Goal: Information Seeking & Learning: Find specific page/section

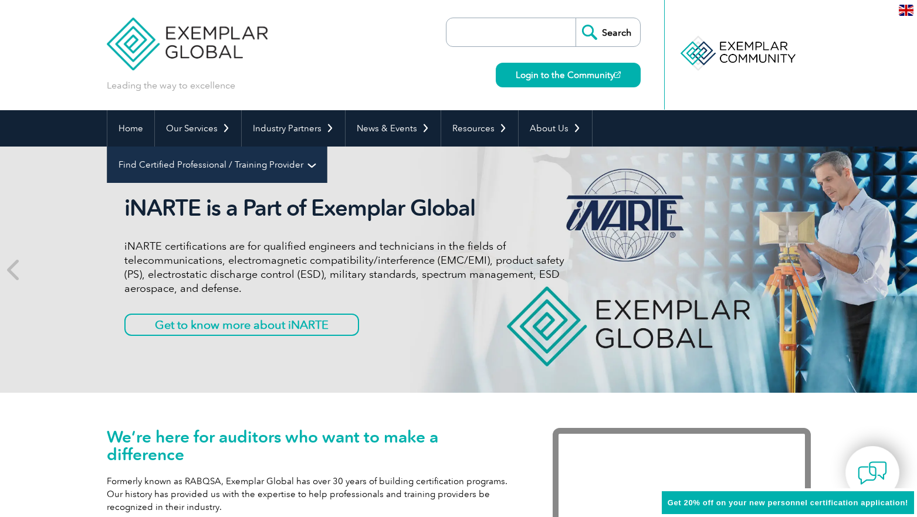
click at [327, 147] on link "Find Certified Professional / Training Provider" at bounding box center [216, 165] width 219 height 36
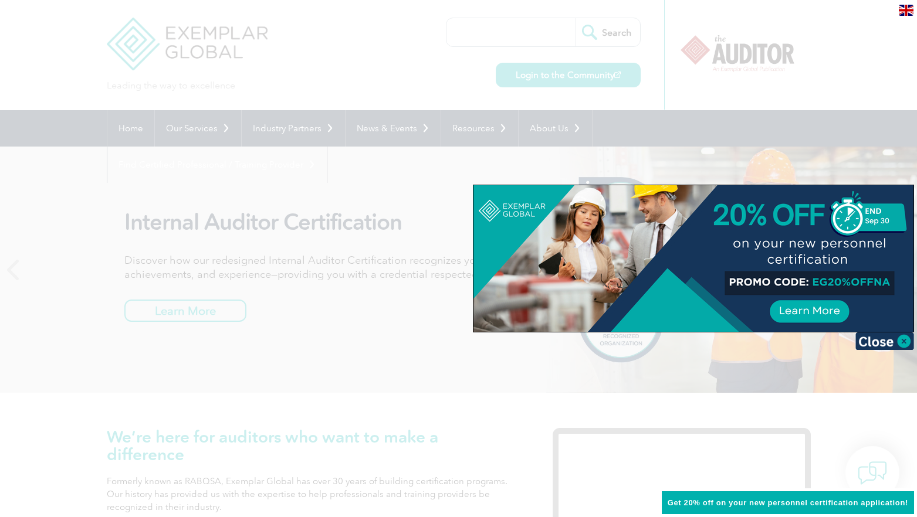
click at [619, 364] on div at bounding box center [458, 258] width 917 height 517
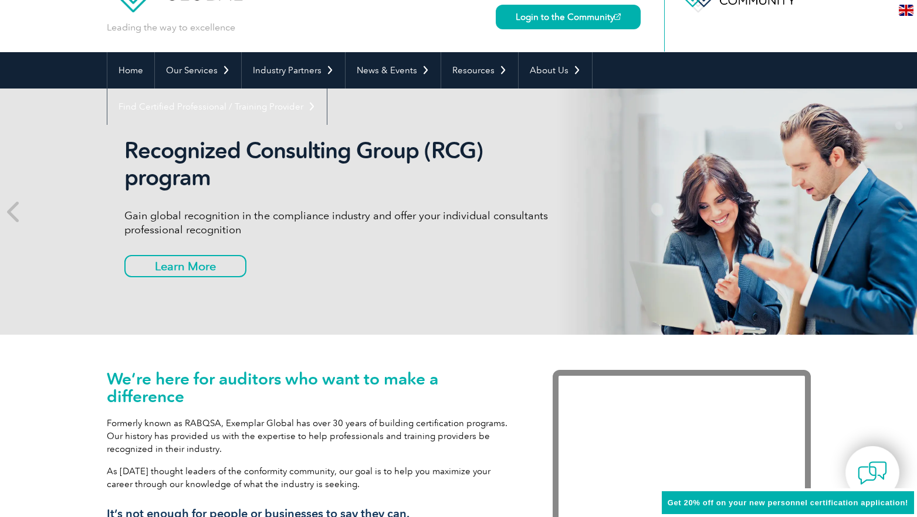
scroll to position [50, 0]
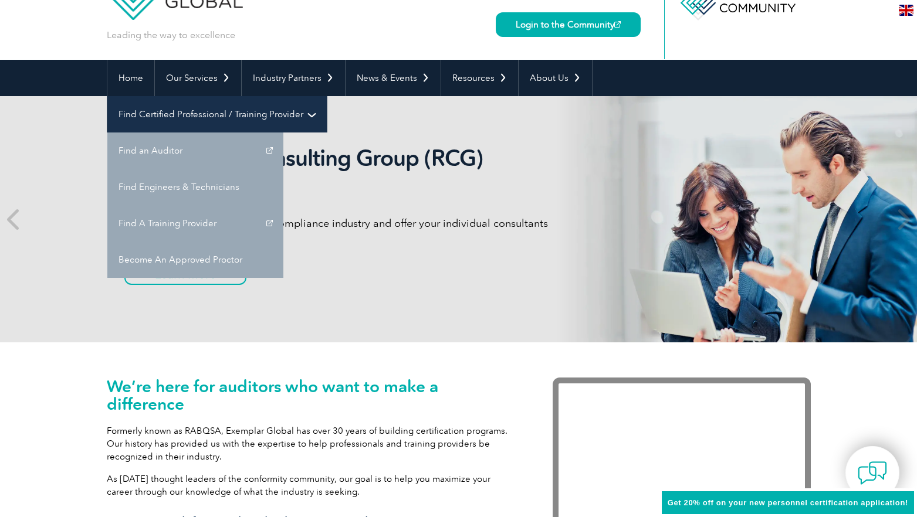
click at [327, 96] on link "Find Certified Professional / Training Provider" at bounding box center [216, 114] width 219 height 36
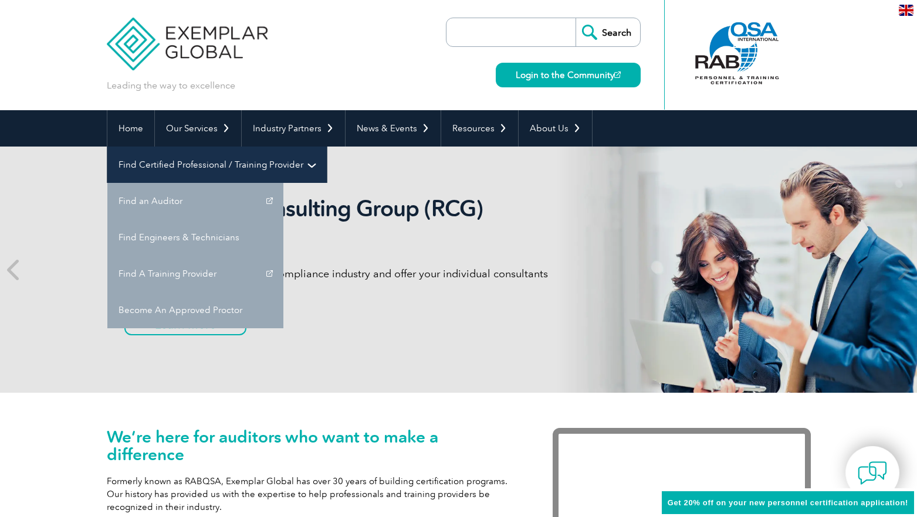
scroll to position [0, 0]
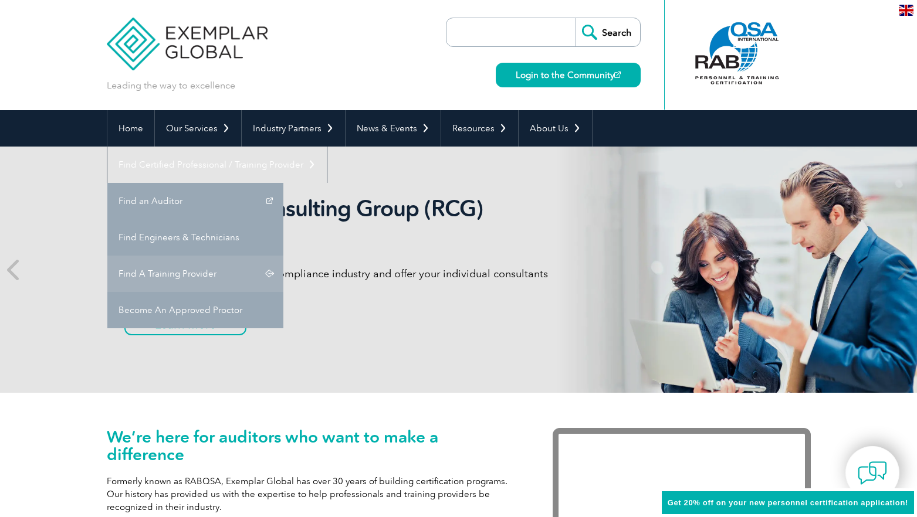
click at [283, 256] on link "Find A Training Provider" at bounding box center [195, 274] width 176 height 36
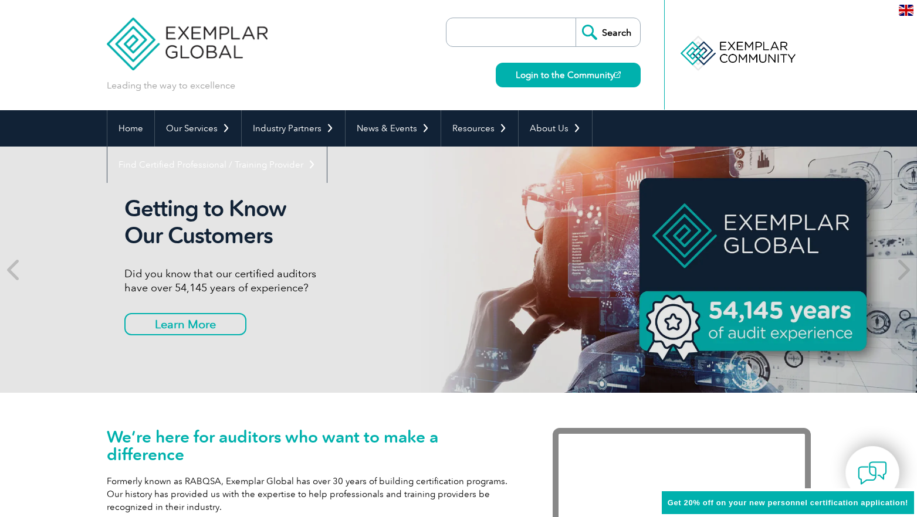
click at [373, 78] on div "Leading the way to excellence Search" at bounding box center [459, 55] width 704 height 110
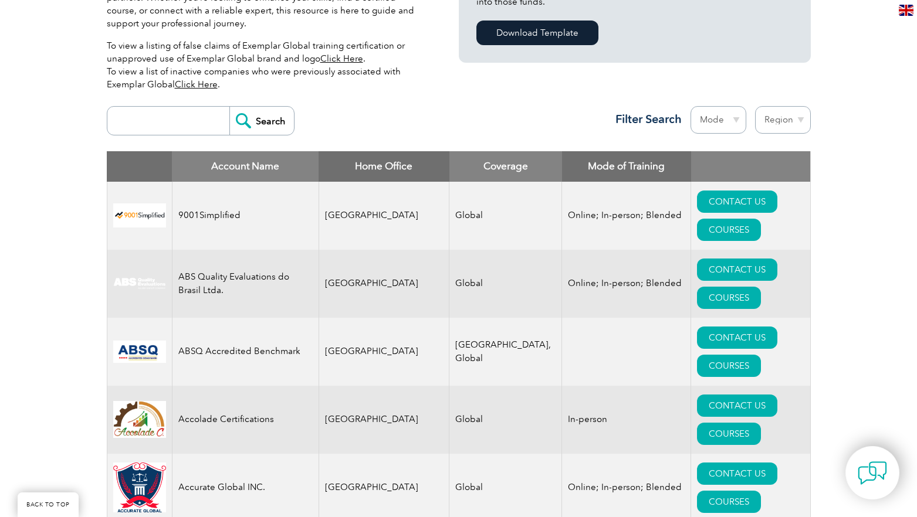
scroll to position [357, 0]
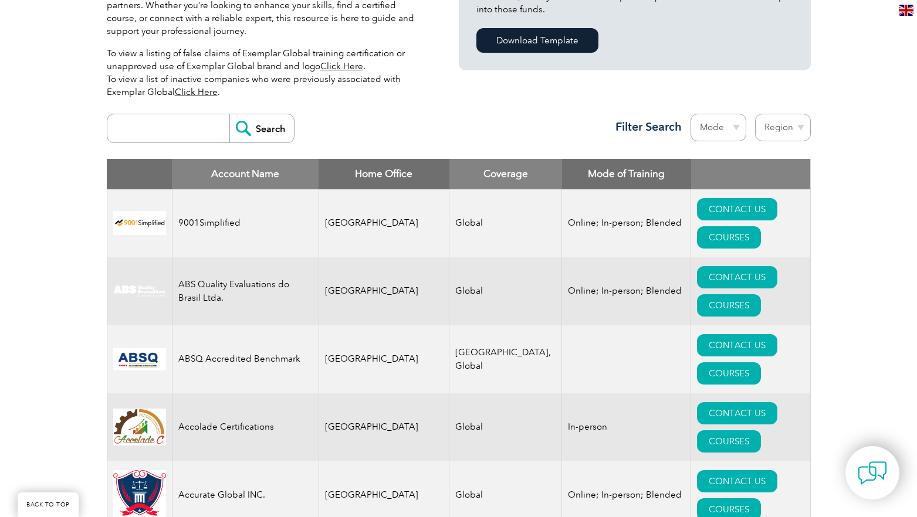
click at [794, 127] on select "Region [GEOGRAPHIC_DATA] [GEOGRAPHIC_DATA] [GEOGRAPHIC_DATA] [GEOGRAPHIC_DATA] …" at bounding box center [783, 128] width 56 height 28
select select "[GEOGRAPHIC_DATA]"
click at [755, 114] on select "Region Australia Bahrain Bangladesh Brazil Canada Colombia Dominican Republic E…" at bounding box center [783, 128] width 56 height 28
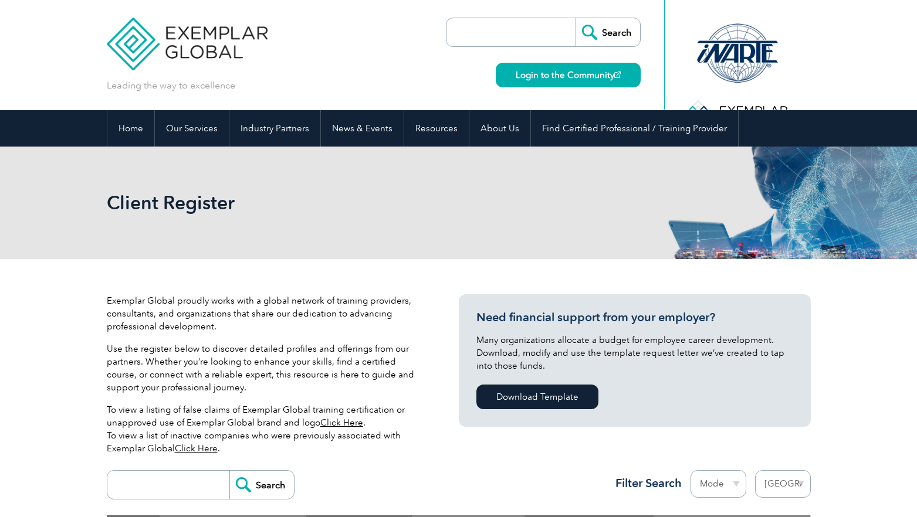
select select "[GEOGRAPHIC_DATA]"
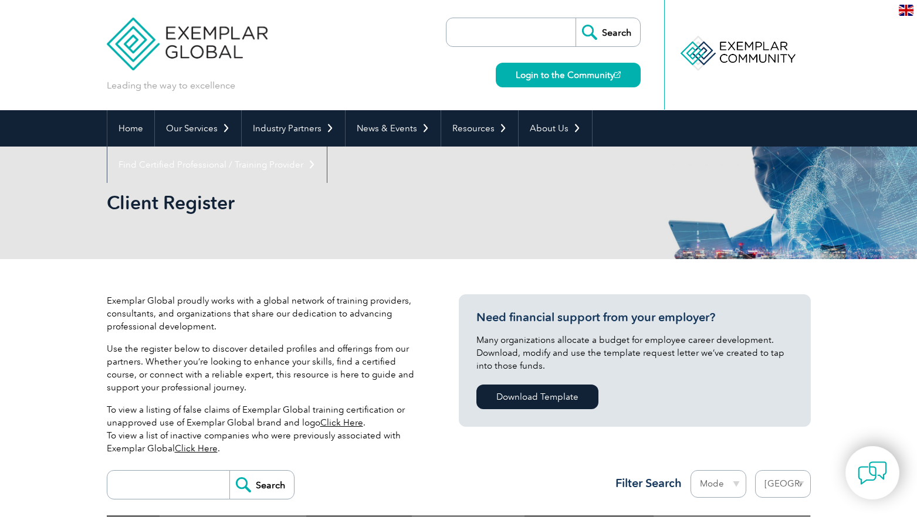
click at [422, 309] on p "Exemplar Global proudly works with a global network of training providers, cons…" at bounding box center [265, 314] width 317 height 39
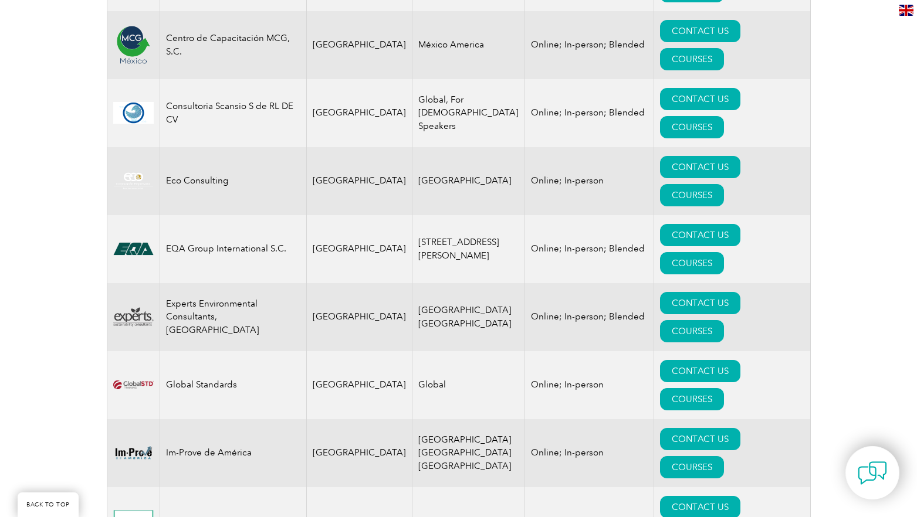
scroll to position [462, 0]
